Goal: Task Accomplishment & Management: Use online tool/utility

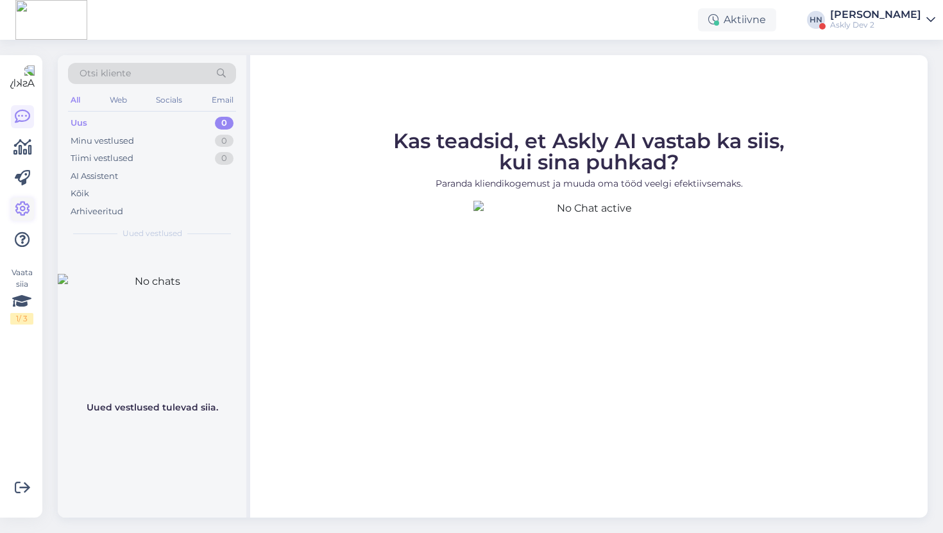
click at [29, 212] on icon at bounding box center [22, 208] width 15 height 15
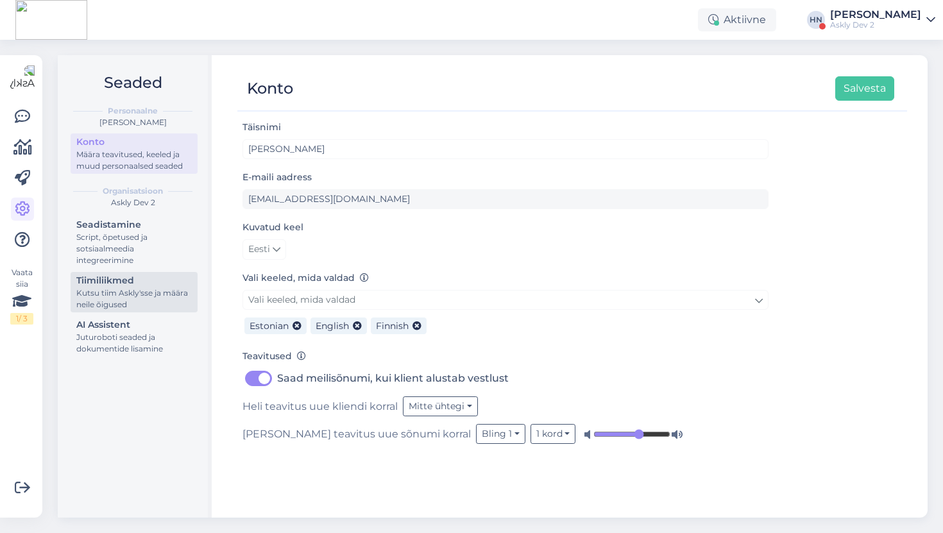
click at [83, 305] on div "Kutsu tiim Askly'sse ja määra neile õigused" at bounding box center [133, 298] width 115 height 23
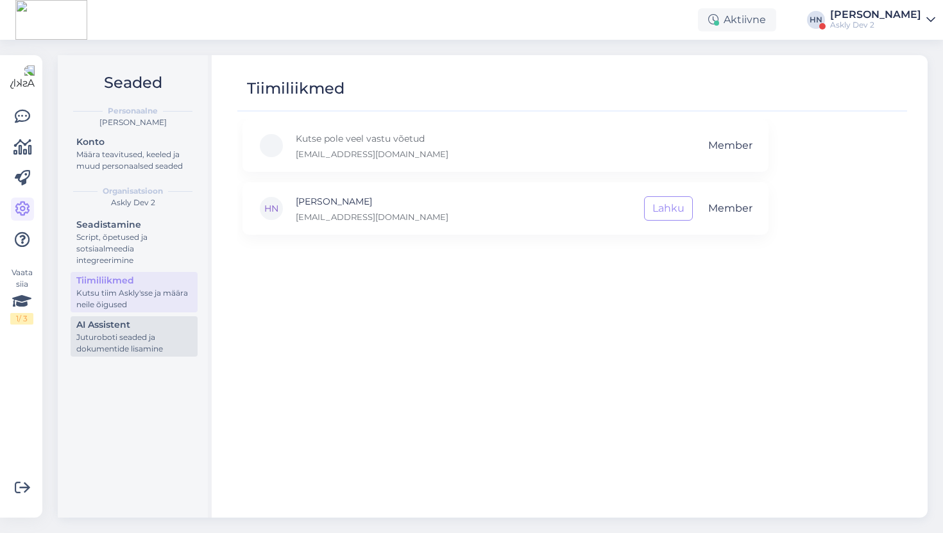
click at [88, 330] on div "AI Assistent" at bounding box center [133, 324] width 115 height 13
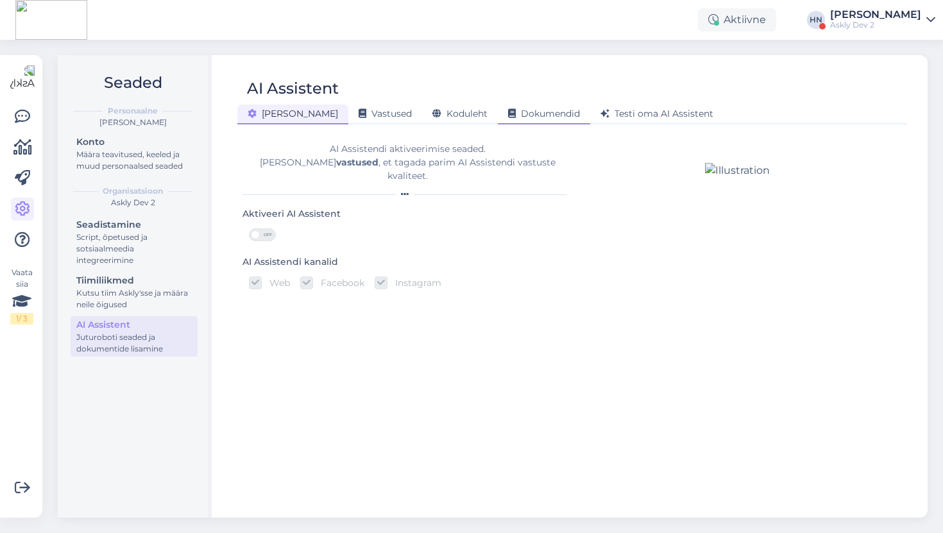
click at [533, 108] on div "Dokumendid" at bounding box center [544, 115] width 92 height 20
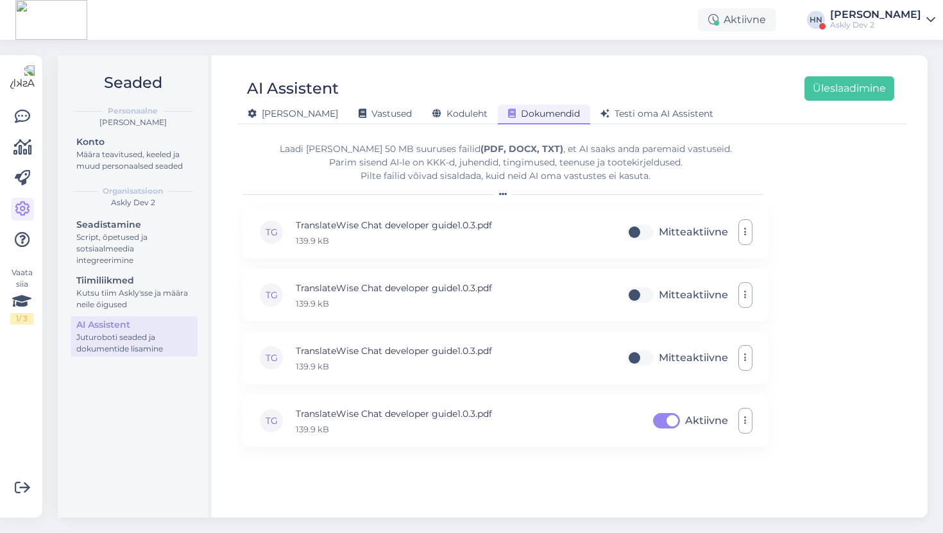
click at [416, 126] on div "AI Assistent Üleslaadimine [PERSON_NAME] Vastused Koduleht Dokumendid [PERSON_N…" at bounding box center [572, 286] width 711 height 463
click at [612, 107] on div "Testi oma AI Assistent" at bounding box center [656, 115] width 133 height 20
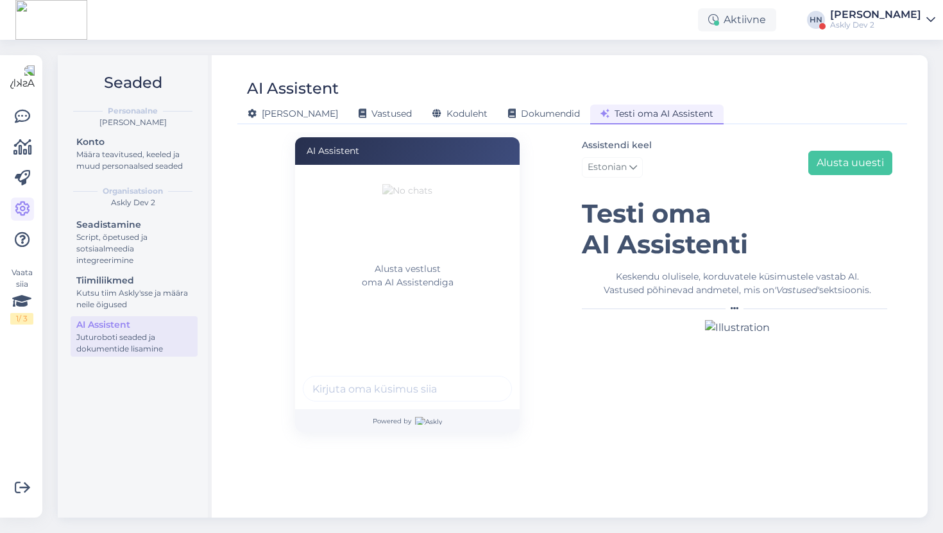
click at [629, 246] on h1 "Testi oma AI Assistenti" at bounding box center [737, 229] width 311 height 62
click at [651, 271] on div "Keskendu olulisele, korduvatele küsimustele vastab AI. Vastused põhinevad andme…" at bounding box center [737, 283] width 311 height 27
click at [30, 112] on icon at bounding box center [22, 116] width 15 height 15
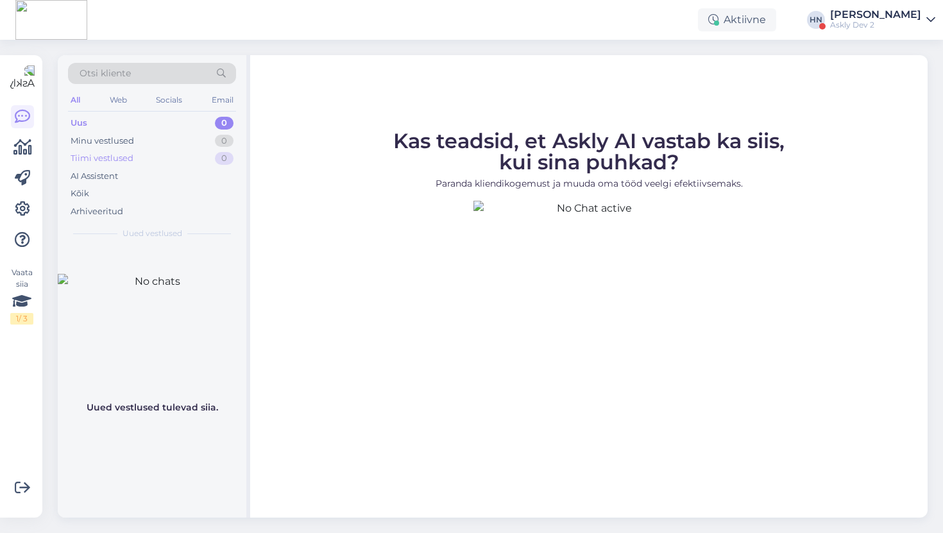
click at [110, 151] on div "Tiimi vestlused 0" at bounding box center [152, 159] width 168 height 18
click at [107, 174] on div "AI Assistent" at bounding box center [94, 176] width 47 height 13
click at [28, 191] on div at bounding box center [22, 178] width 23 height 146
click at [28, 200] on link at bounding box center [22, 209] width 23 height 23
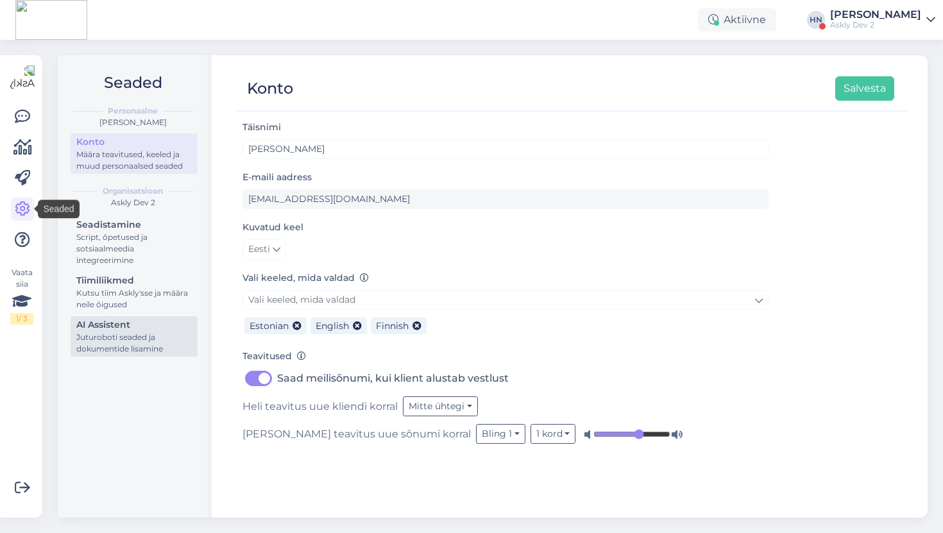
click at [157, 337] on div "Juturoboti seaded ja dokumentide lisamine" at bounding box center [133, 343] width 115 height 23
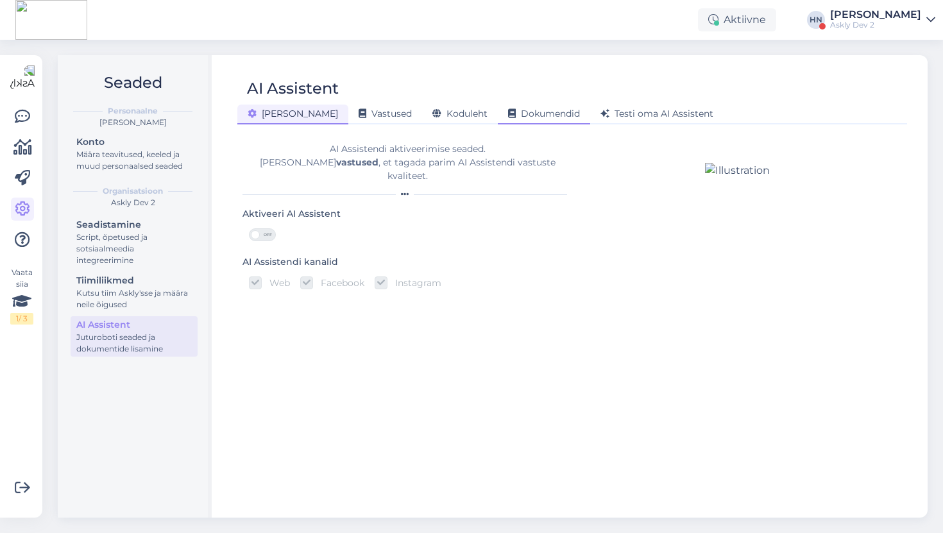
click at [508, 115] on icon at bounding box center [512, 114] width 8 height 9
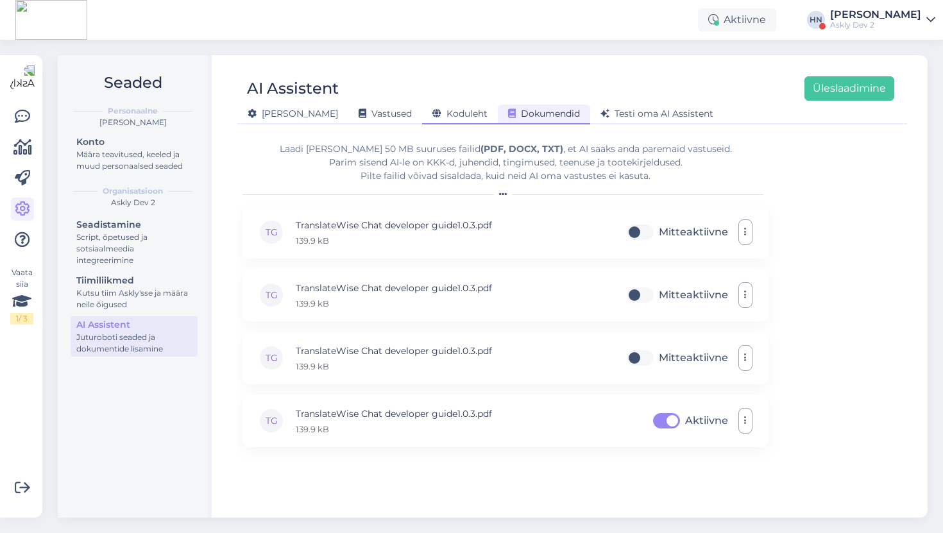
click at [432, 115] on span "Koduleht" at bounding box center [459, 114] width 55 height 12
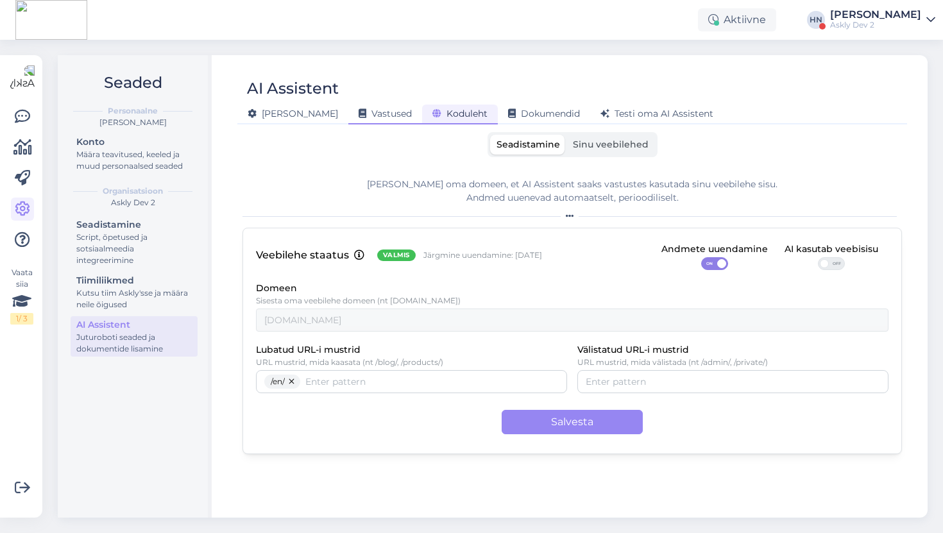
click at [359, 113] on span "Vastused" at bounding box center [385, 114] width 53 height 12
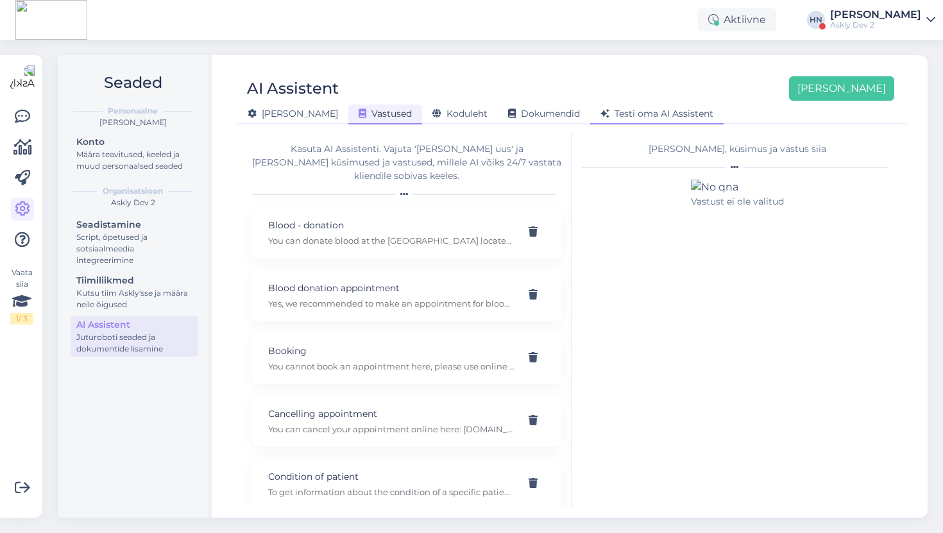
click at [590, 112] on div "Testi oma AI Assistent" at bounding box center [656, 115] width 133 height 20
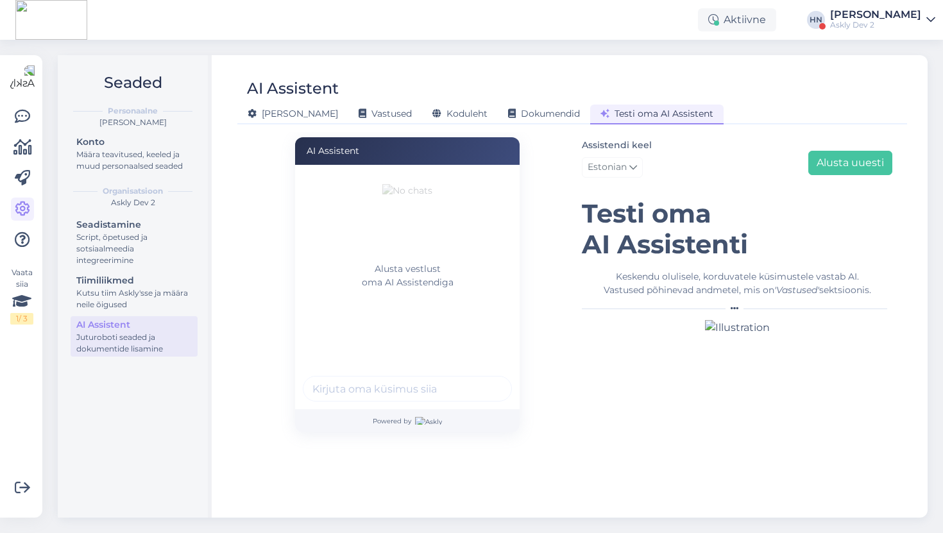
click at [403, 289] on p "Alusta vestlust oma AI Assistendiga" at bounding box center [407, 275] width 209 height 27
copy p "Alusta vestlust"
click at [415, 300] on figcaption "Alusta vestlust oma AI Assistendiga" at bounding box center [407, 280] width 209 height 37
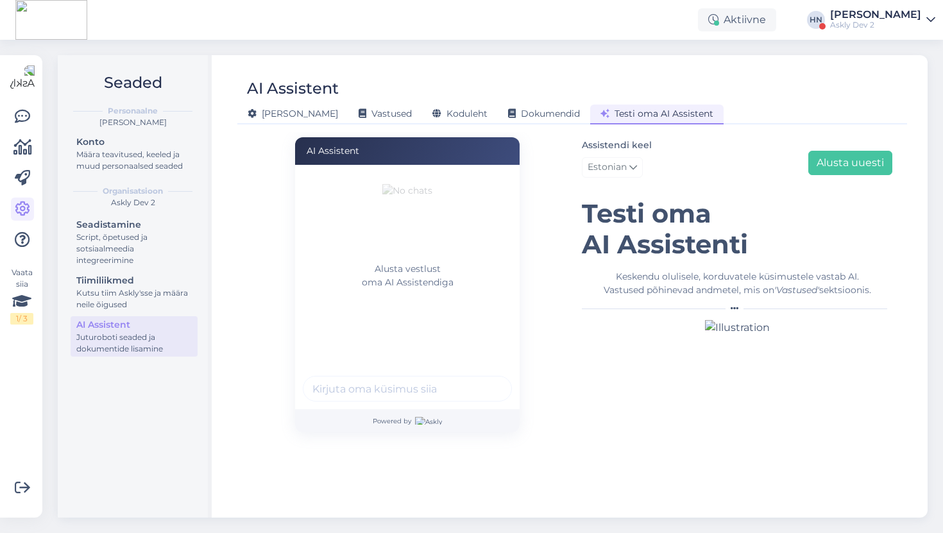
click at [527, 262] on div "AI Assistent [PERSON_NAME] vestlust oma AI Assistendiga Powered by" at bounding box center [408, 284] width 330 height 295
click at [508, 114] on span "Dokumendid" at bounding box center [544, 114] width 72 height 12
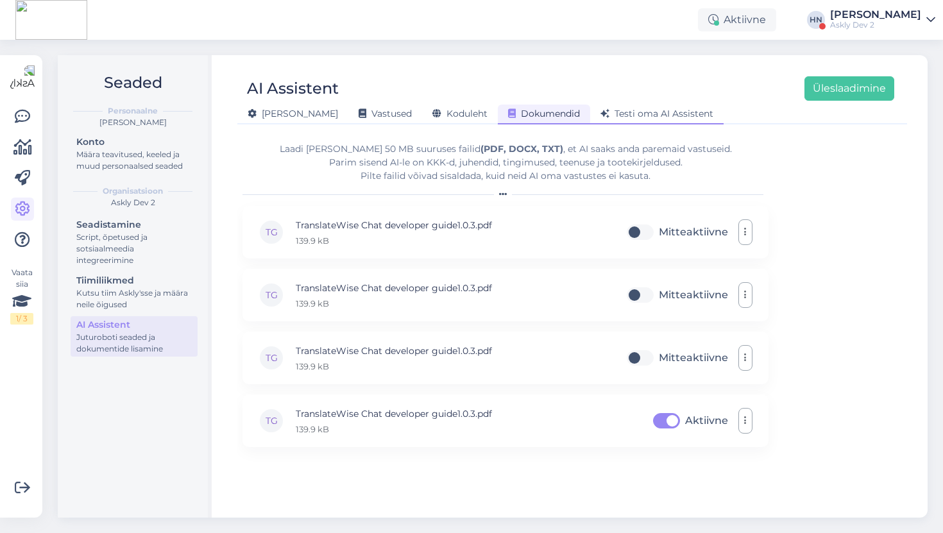
click at [601, 110] on span "Testi oma AI Assistent" at bounding box center [657, 114] width 113 height 12
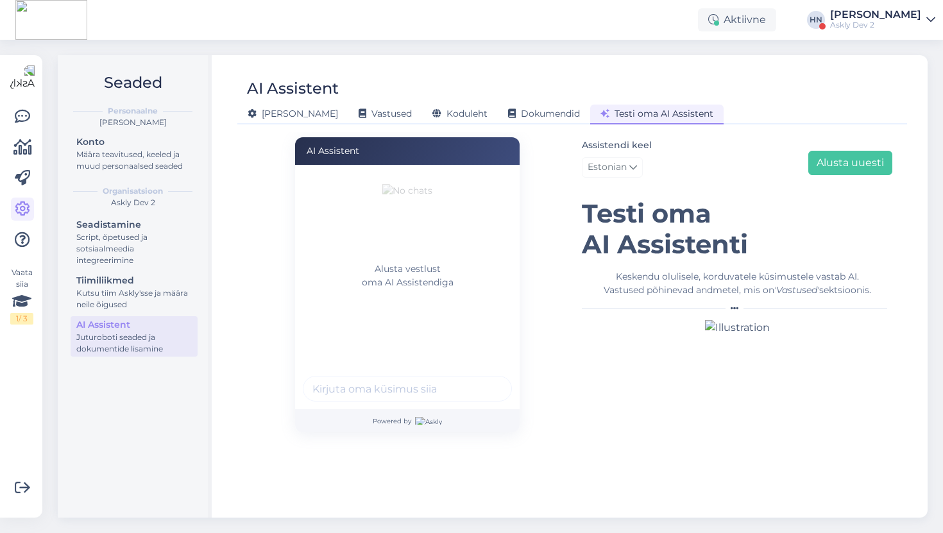
click at [443, 91] on div "AI Assistent" at bounding box center [565, 88] width 657 height 24
click at [432, 108] on span "Koduleht" at bounding box center [459, 114] width 55 height 12
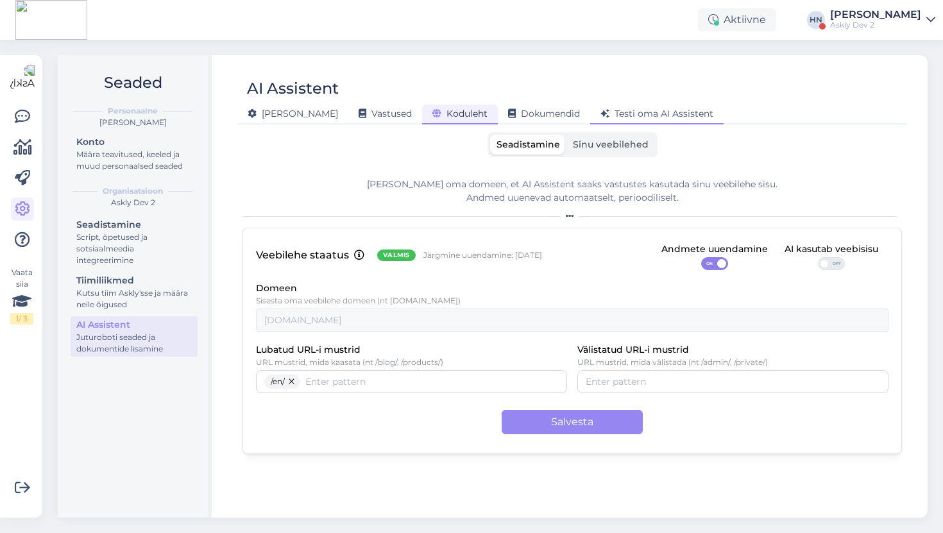
click at [590, 105] on div "Testi oma AI Assistent" at bounding box center [656, 115] width 133 height 20
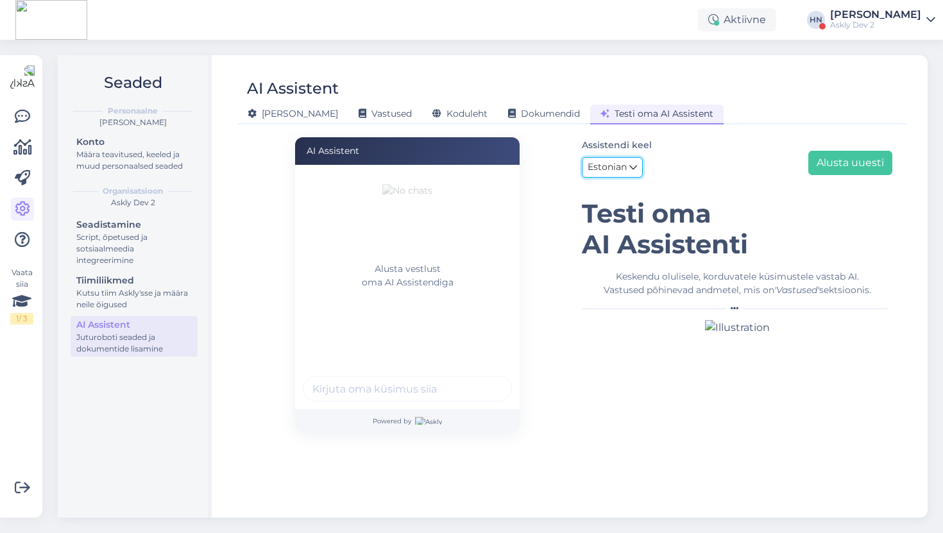
click at [595, 171] on span "Estonian" at bounding box center [607, 167] width 39 height 14
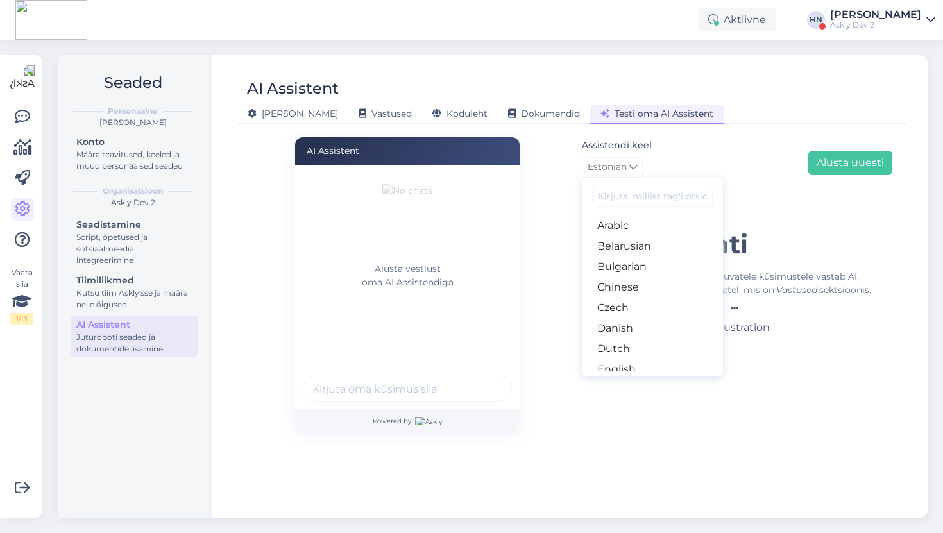
click at [594, 144] on label "Assistendi keel" at bounding box center [617, 145] width 70 height 13
